Goal: Task Accomplishment & Management: Manage account settings

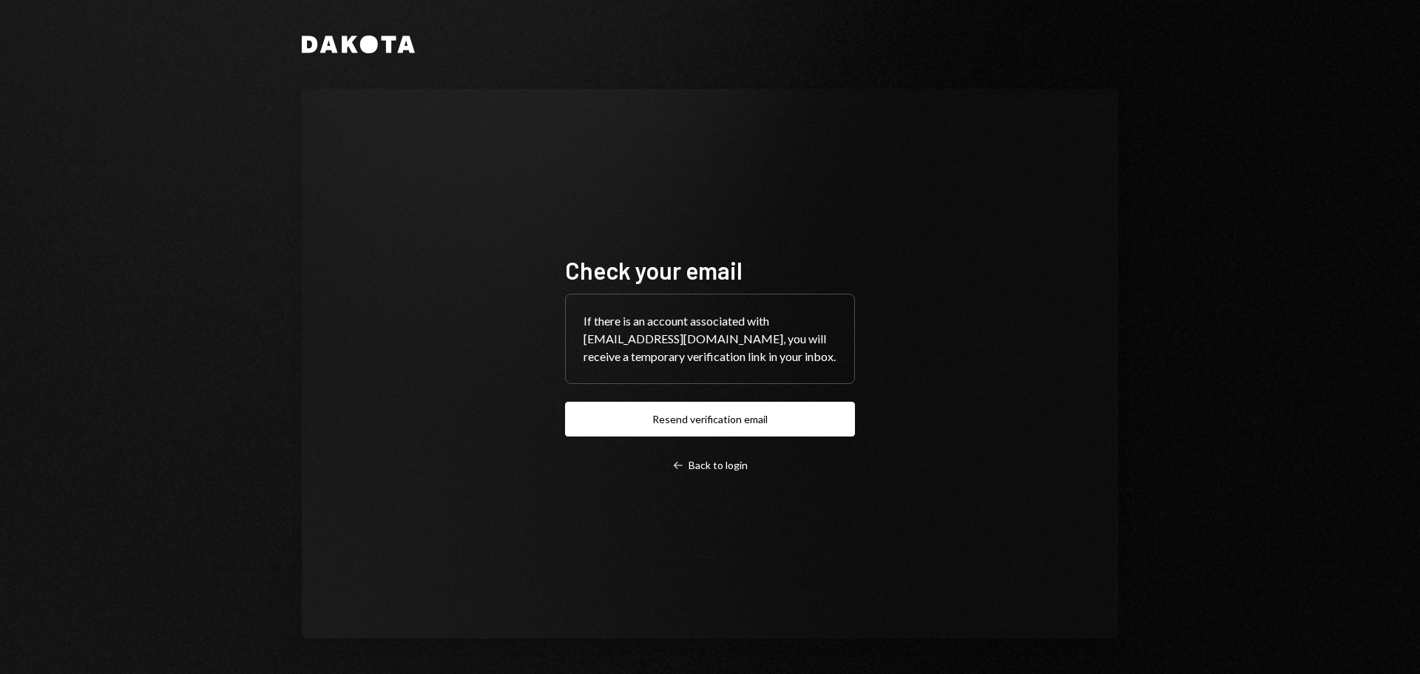
click at [672, 410] on button "Resend verification email" at bounding box center [710, 419] width 290 height 35
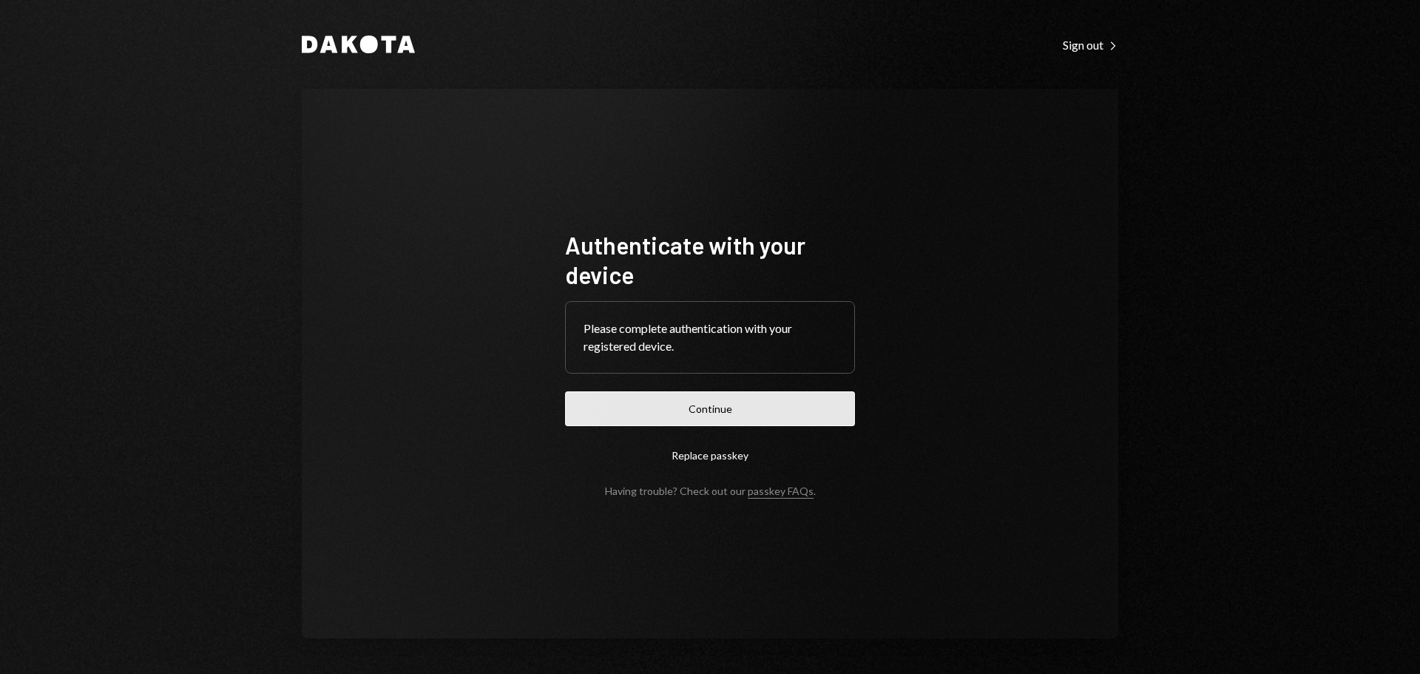
click at [760, 398] on button "Continue" at bounding box center [710, 408] width 290 height 35
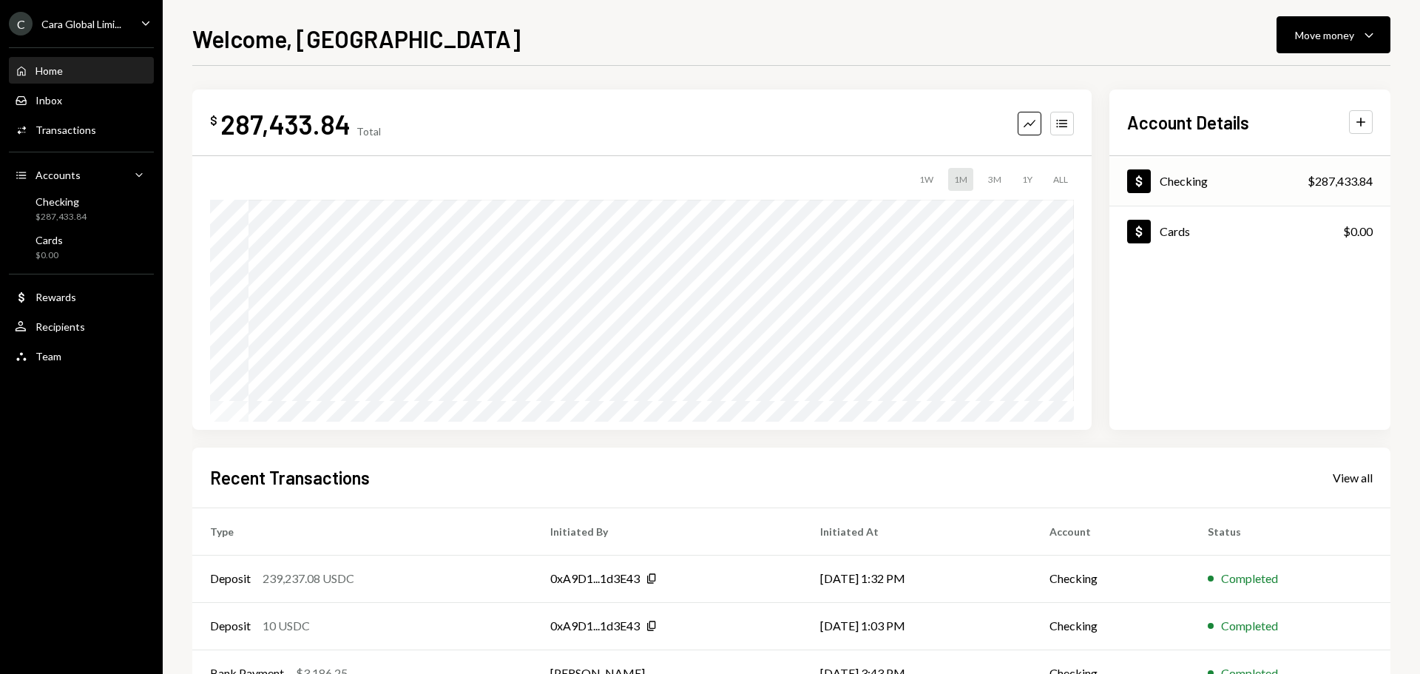
click at [1252, 175] on div "Dollar Checking $287,433.84" at bounding box center [1250, 182] width 281 height 48
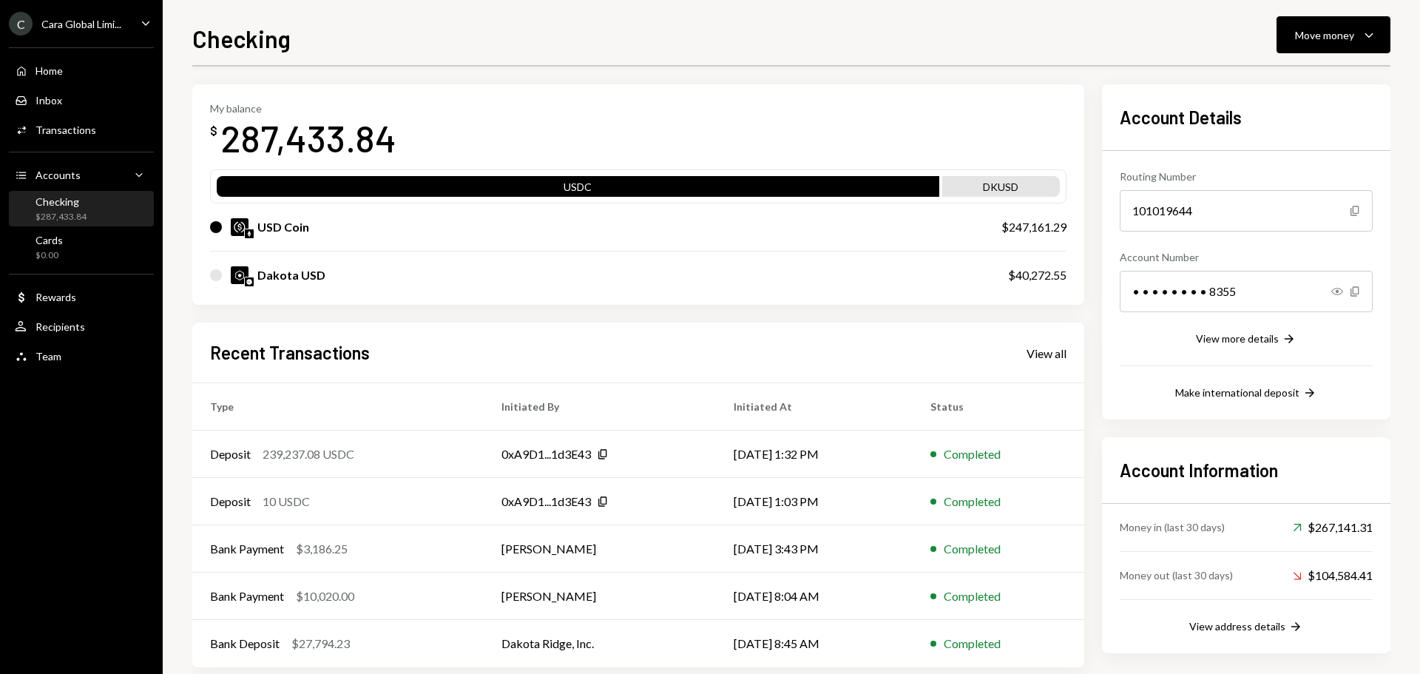
scroll to position [74, 0]
